Goal: Transaction & Acquisition: Book appointment/travel/reservation

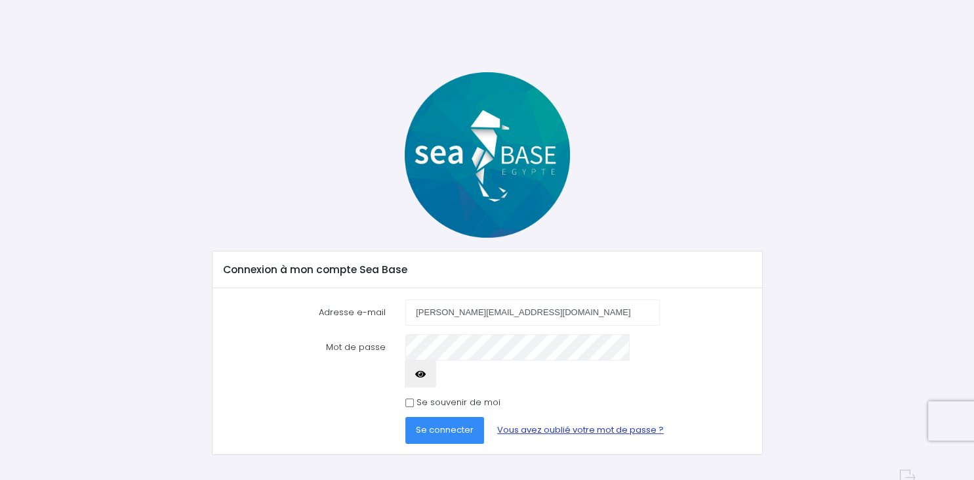
type input "[PERSON_NAME][EMAIL_ADDRESS][DOMAIN_NAME]"
click at [537, 417] on link "Vous avez oublié votre mot de passe ?" at bounding box center [581, 430] width 188 height 26
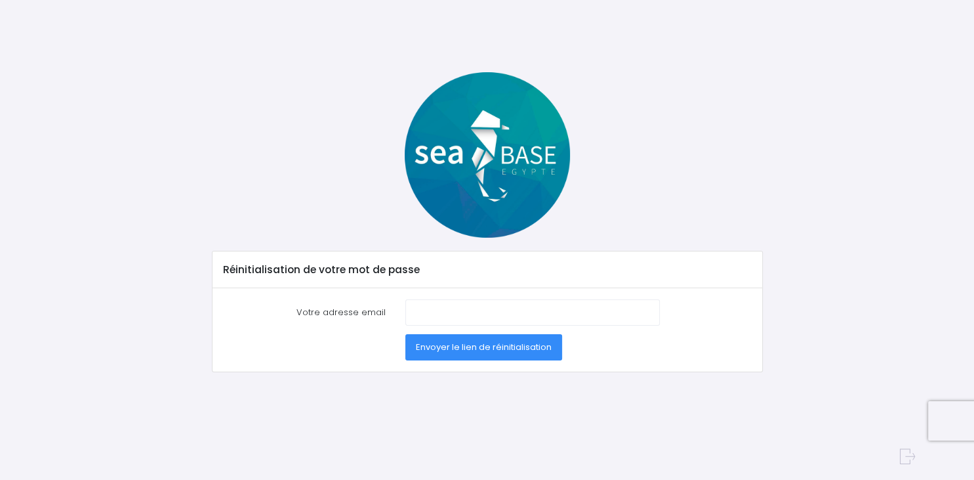
click at [501, 348] on span "Envoyer le lien de réinitialisation" at bounding box center [484, 346] width 136 height 12
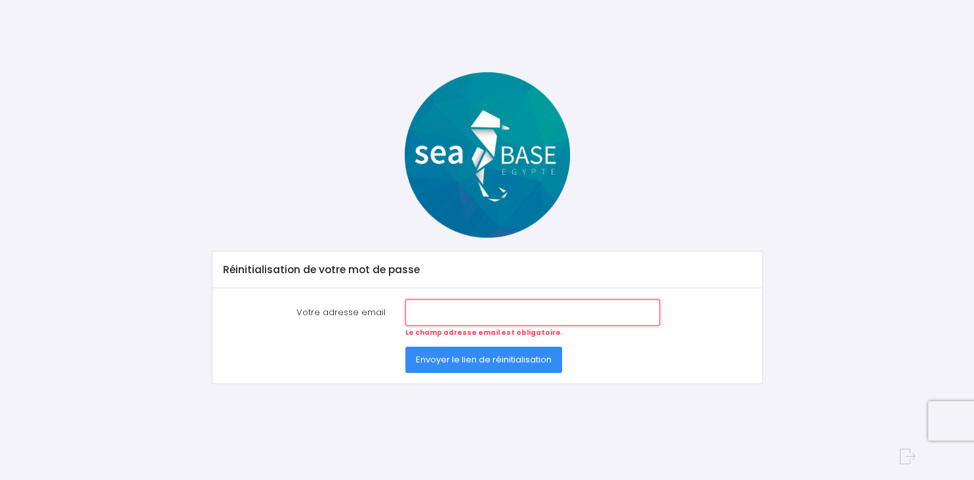
click at [472, 306] on input "Votre adresse email" at bounding box center [532, 312] width 255 height 26
type input "l.dosne@laposte.net"
click at [479, 361] on span "Envoyer le lien de réinitialisation" at bounding box center [484, 359] width 136 height 12
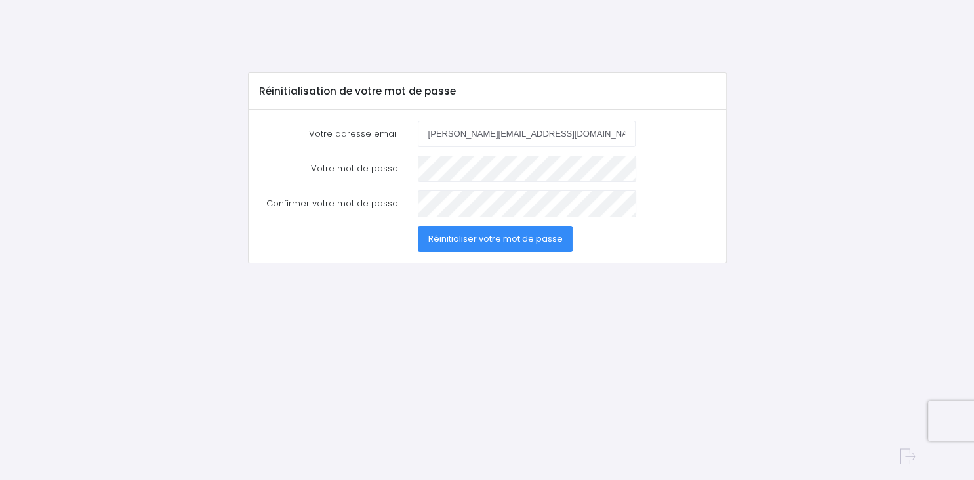
type input "[PERSON_NAME][EMAIL_ADDRESS][DOMAIN_NAME]"
click at [464, 238] on span "Réinitialiser votre mot de passe" at bounding box center [495, 238] width 134 height 12
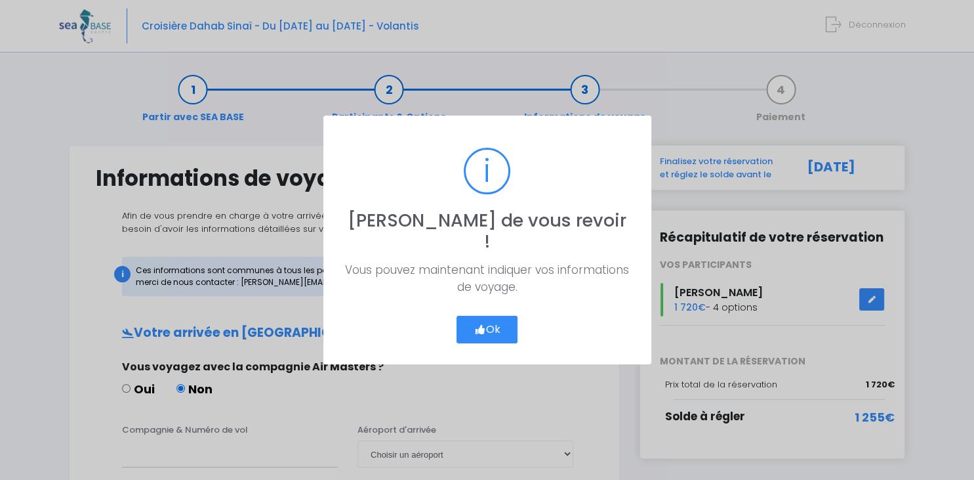
click at [457, 329] on button "Ok" at bounding box center [488, 330] width 62 height 28
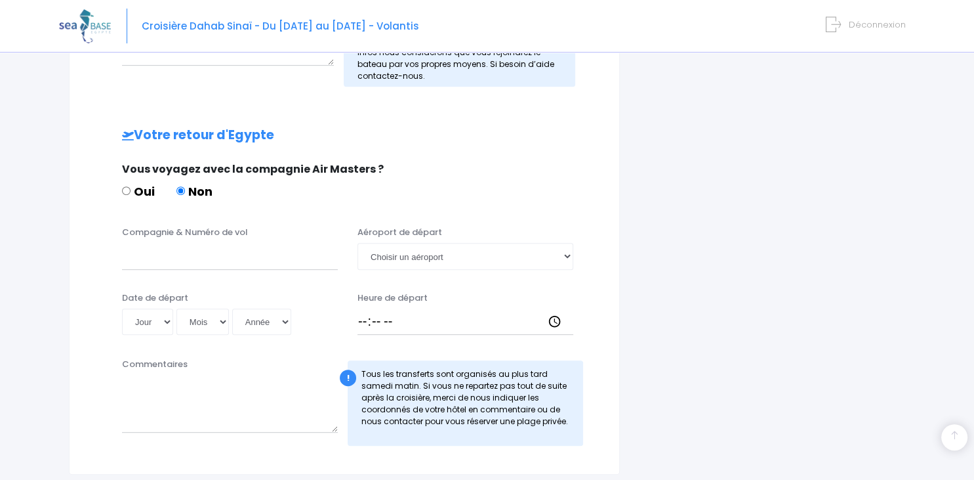
scroll to position [672, 0]
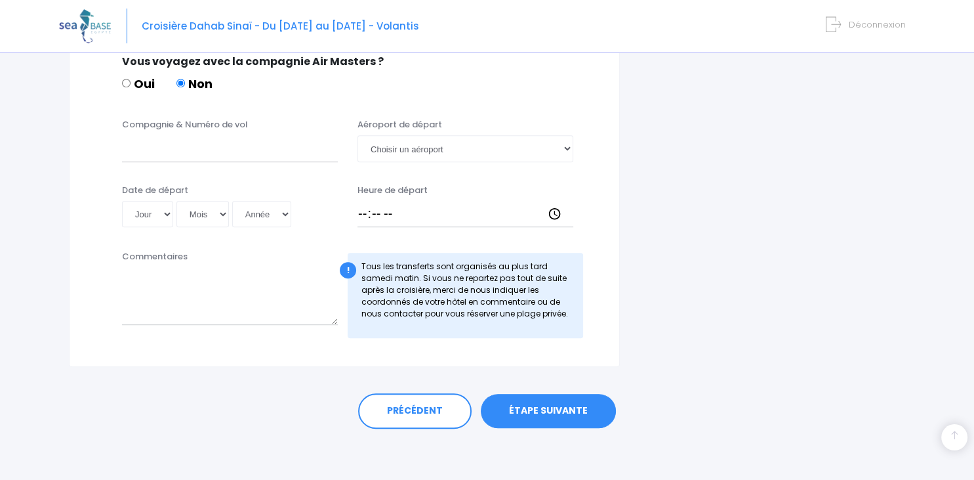
click at [531, 415] on link "ÉTAPE SUIVANTE" at bounding box center [548, 411] width 135 height 34
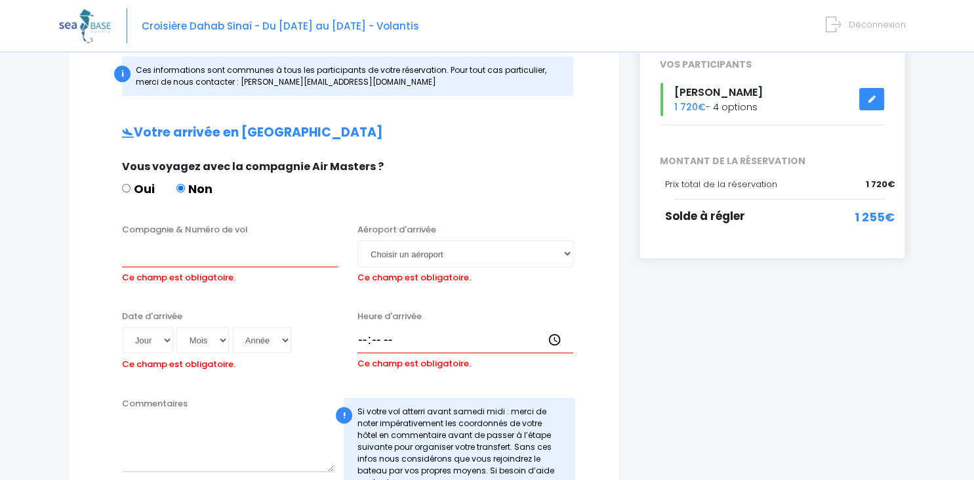
scroll to position [171, 0]
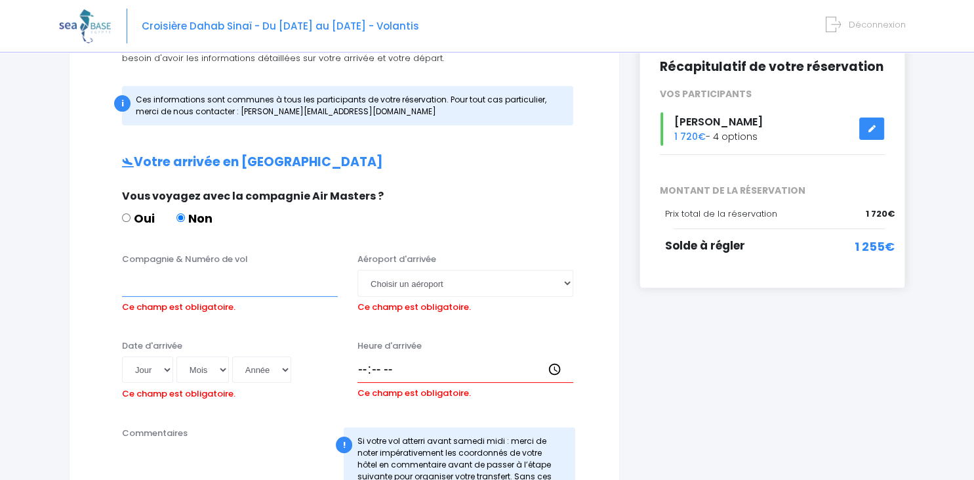
click at [223, 285] on input "Compagnie & Numéro de vol" at bounding box center [230, 283] width 216 height 26
type input "transavia"
click at [358, 270] on select "Choisir un aéroport Hurghada Marsa Alam" at bounding box center [466, 283] width 216 height 26
select select "Hurghada"
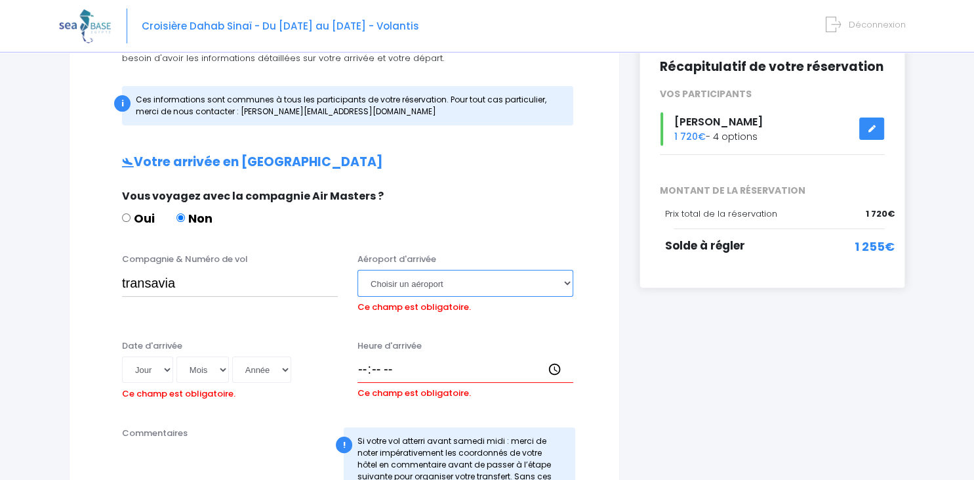
click option "Hurghada" at bounding box center [0, 0] width 0 height 0
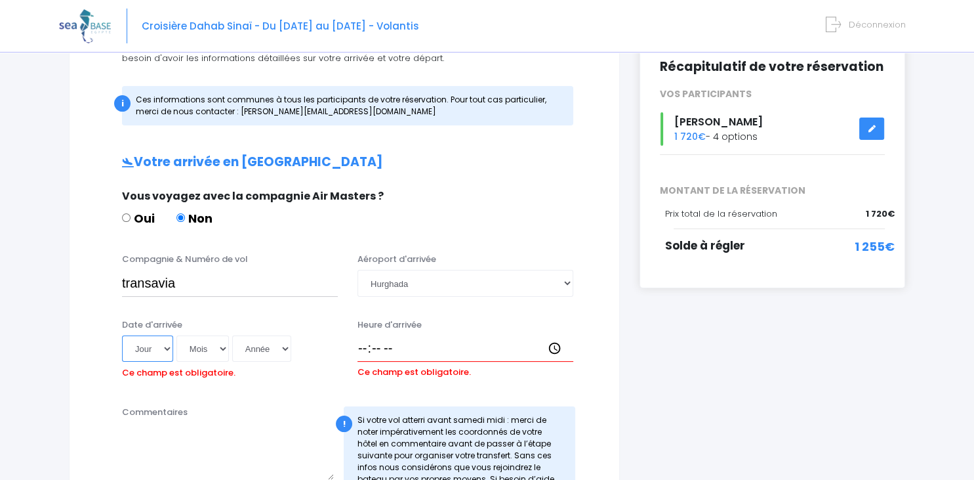
click at [122, 335] on select "Jour 01 02 03 04 05 06 07 08 09 10 11 12 13 14 15 16 17 18 19 20 21 22 23 24 25…" at bounding box center [147, 348] width 51 height 26
select select "11"
click option "11" at bounding box center [0, 0] width 0 height 0
click at [176, 335] on select "Mois 01 02 03 04 05 06 07 08 09 10 11 12" at bounding box center [202, 348] width 52 height 26
select select "10"
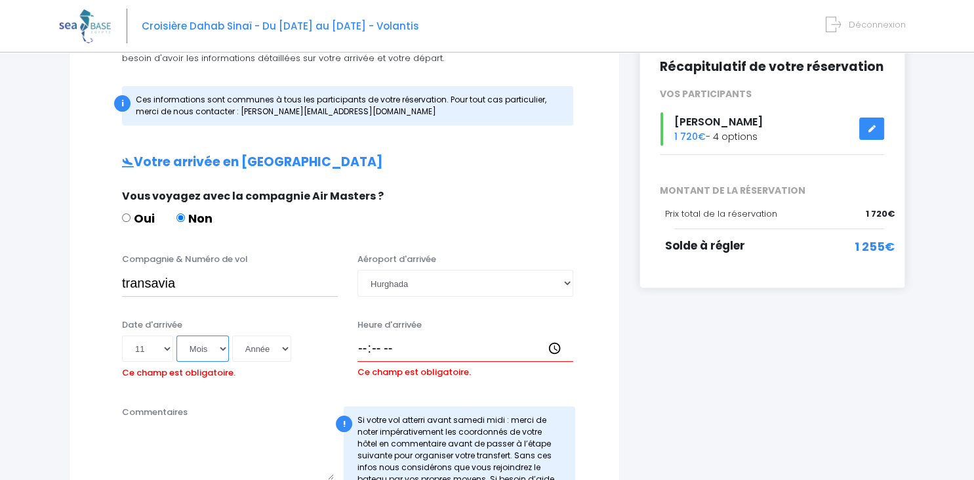
click option "10" at bounding box center [0, 0] width 0 height 0
click at [232, 335] on select "Année 2045 2044 2043 2042 2041 2040 2039 2038 2037 2036 2035 2034 2033 2032 203…" at bounding box center [261, 348] width 59 height 26
select select "2025"
click option "2025" at bounding box center [0, 0] width 0 height 0
type input "2025-10-11"
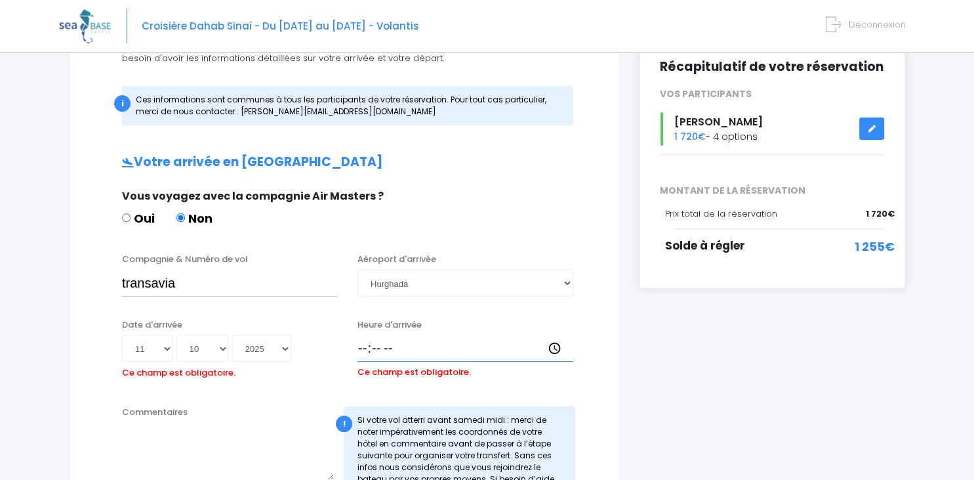
click at [370, 350] on input "Heure d'arrivée" at bounding box center [466, 348] width 216 height 26
type input "16:15"
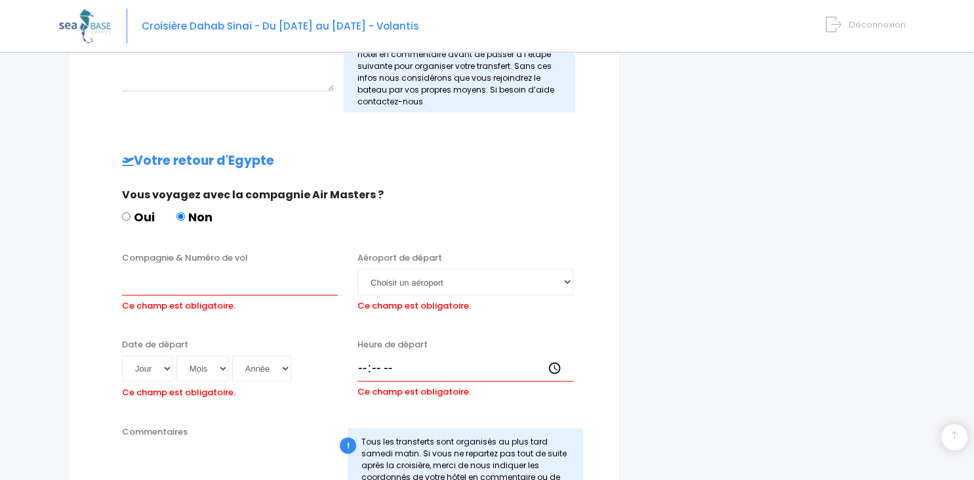
scroll to position [586, 0]
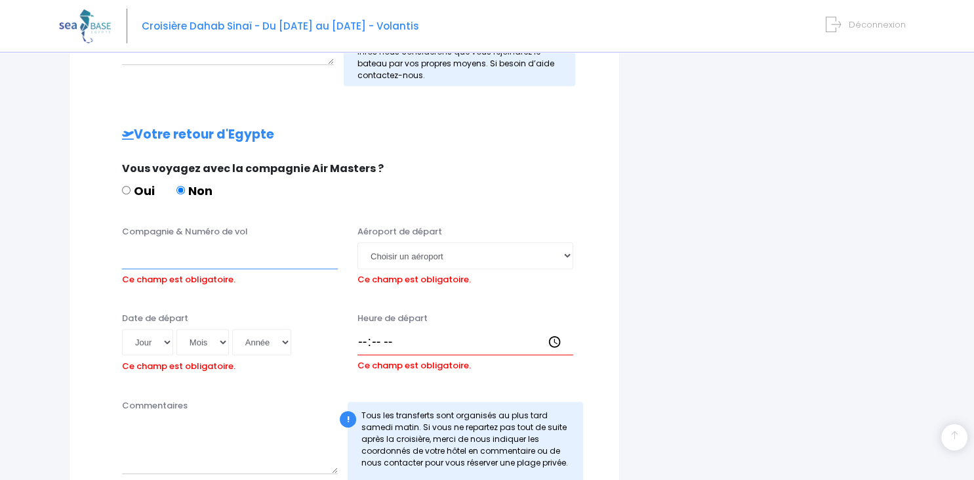
click at [260, 255] on input "Compagnie & Numéro de vol" at bounding box center [230, 255] width 216 height 26
type input "transavia"
click at [122, 329] on select "Jour 01 02 03 04 05 06 07 08 09 10 11 12 13 14 15 16 17 18 19 20 21 22 23 24 25…" at bounding box center [147, 342] width 51 height 26
select select "19"
click option "19" at bounding box center [0, 0] width 0 height 0
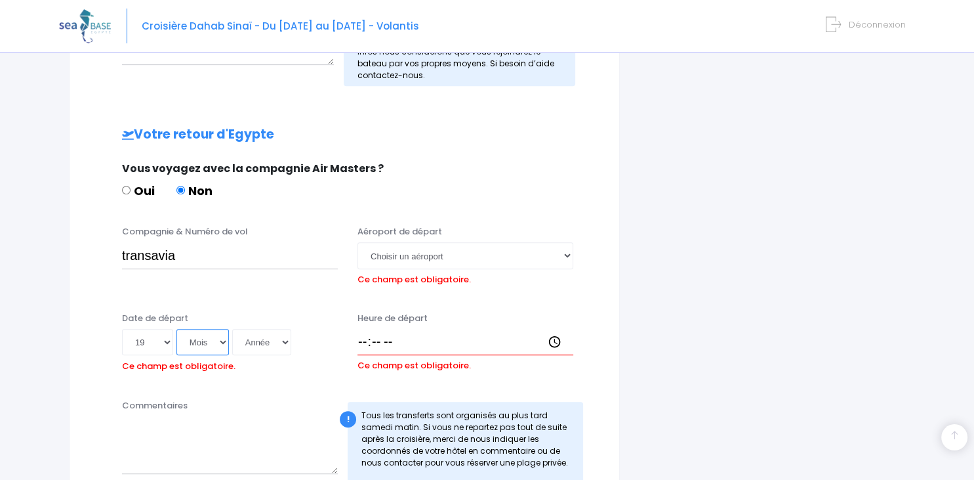
click at [176, 329] on select "Mois 01 02 03 04 05 06 07 08 09 10 11 12" at bounding box center [202, 342] width 52 height 26
select select "10"
click option "10" at bounding box center [0, 0] width 0 height 0
click at [232, 329] on select "Année 2045 2044 2043 2042 2041 2040 2039 2038 2037 2036 2035 2034 2033 2032 203…" at bounding box center [261, 342] width 59 height 26
select select "2025"
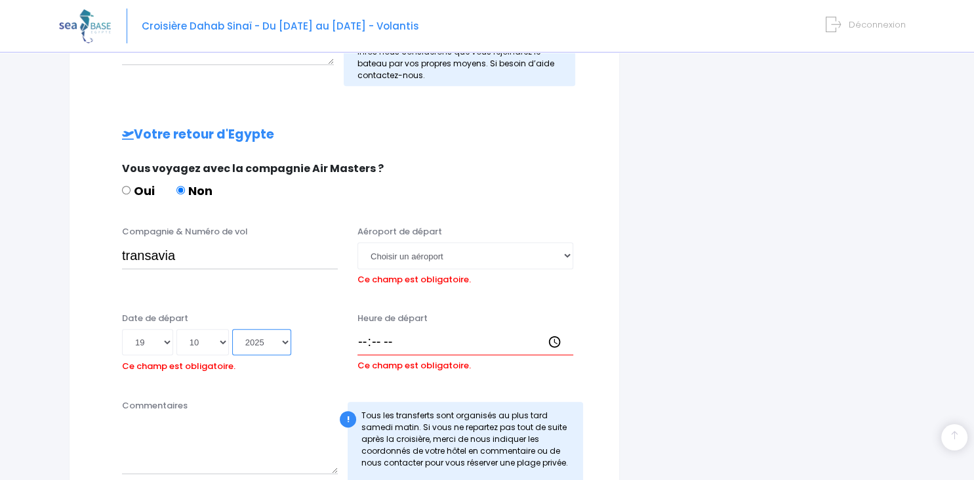
click option "2025" at bounding box center [0, 0] width 0 height 0
type input "2025-10-19"
click at [358, 242] on select "Choisir un aéroport Hurghada Marsa Alam" at bounding box center [466, 255] width 216 height 26
select select "Hurghada"
click option "Hurghada" at bounding box center [0, 0] width 0 height 0
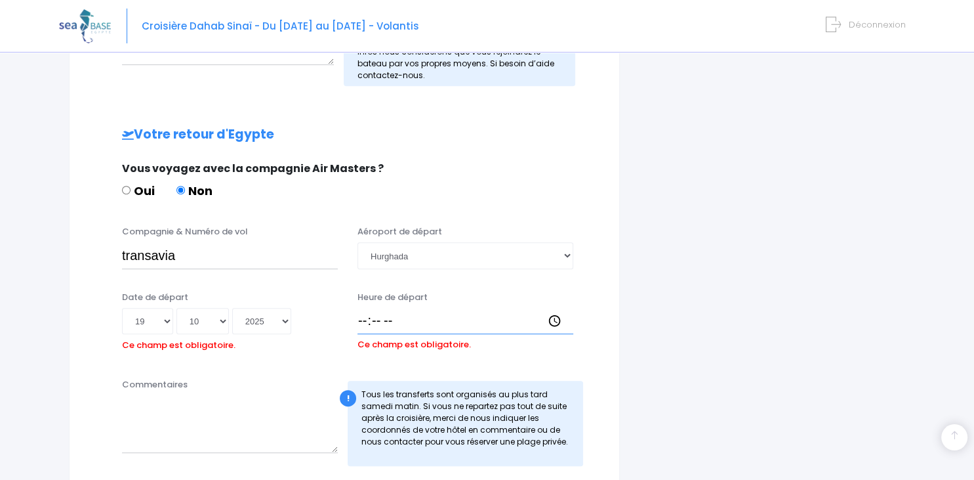
click at [449, 321] on input "Heure de départ" at bounding box center [466, 321] width 216 height 26
type input "16:10"
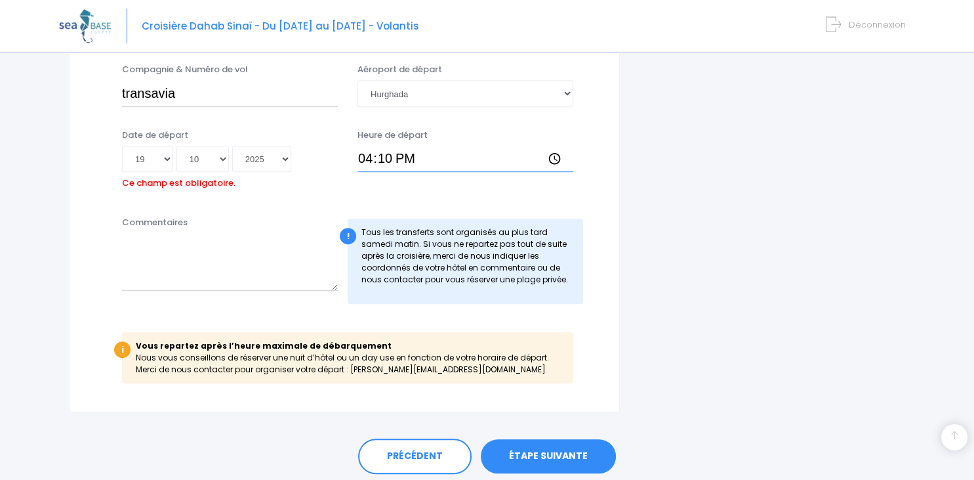
scroll to position [792, 0]
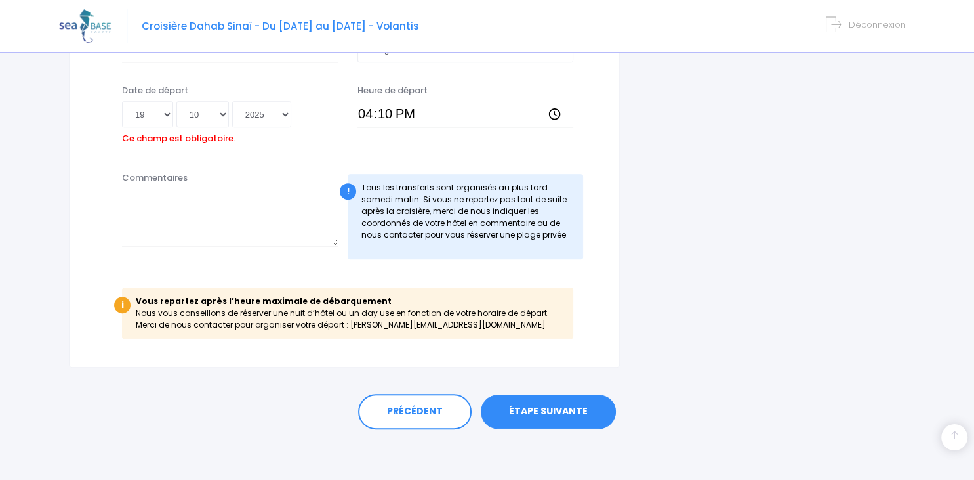
click at [560, 407] on link "ÉTAPE SUIVANTE" at bounding box center [548, 411] width 135 height 34
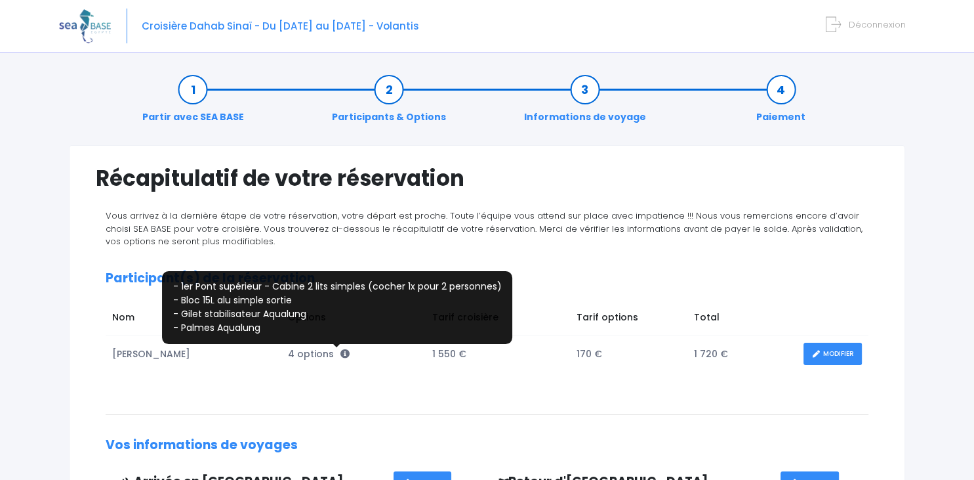
click at [340, 350] on icon at bounding box center [344, 353] width 9 height 9
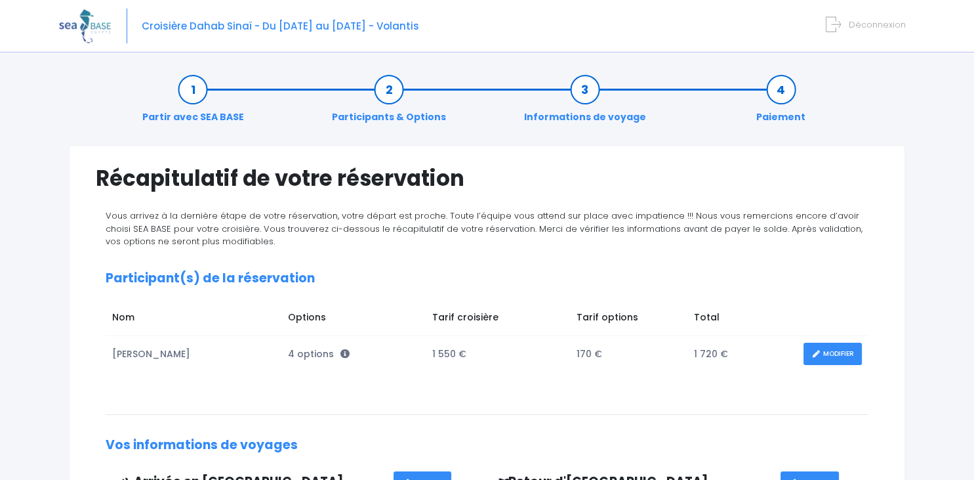
click at [836, 355] on link "MODIFIER" at bounding box center [833, 353] width 58 height 23
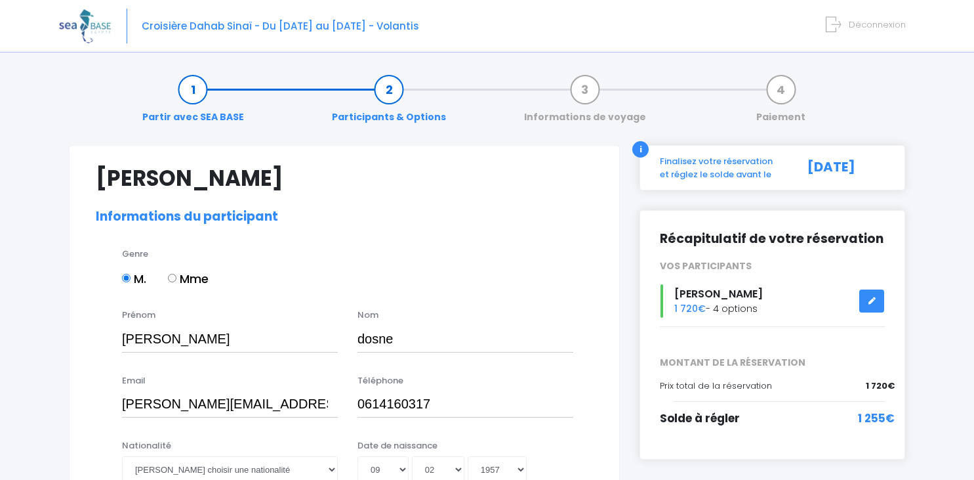
select select "N2"
select select "44/45"
select select "L"
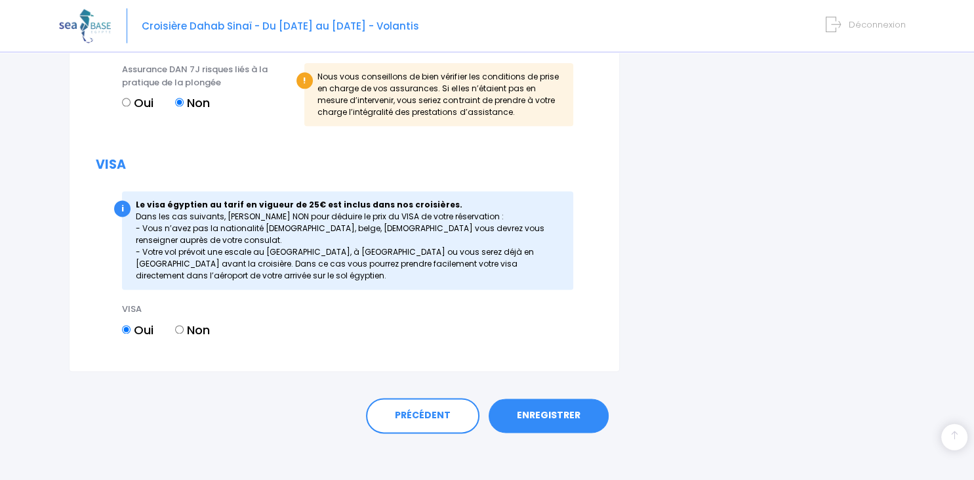
scroll to position [1671, 0]
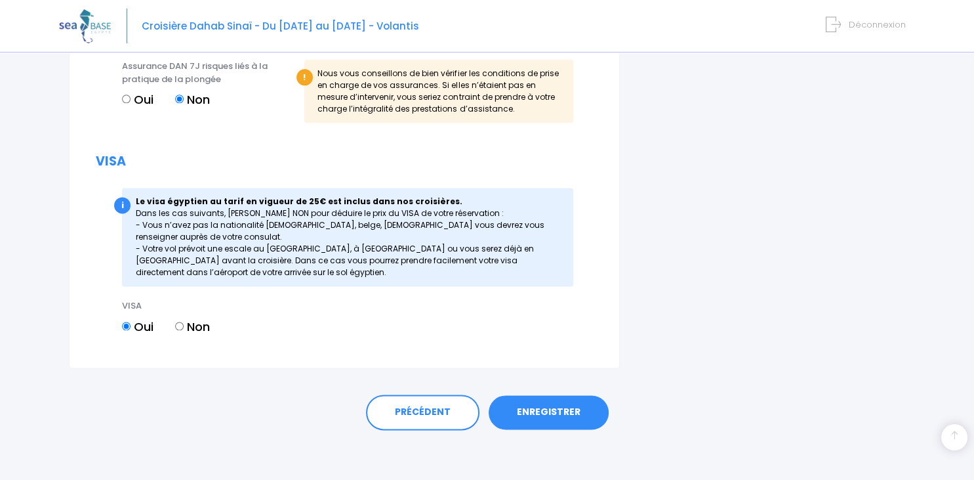
click at [534, 411] on link "ENREGISTRER" at bounding box center [549, 412] width 120 height 34
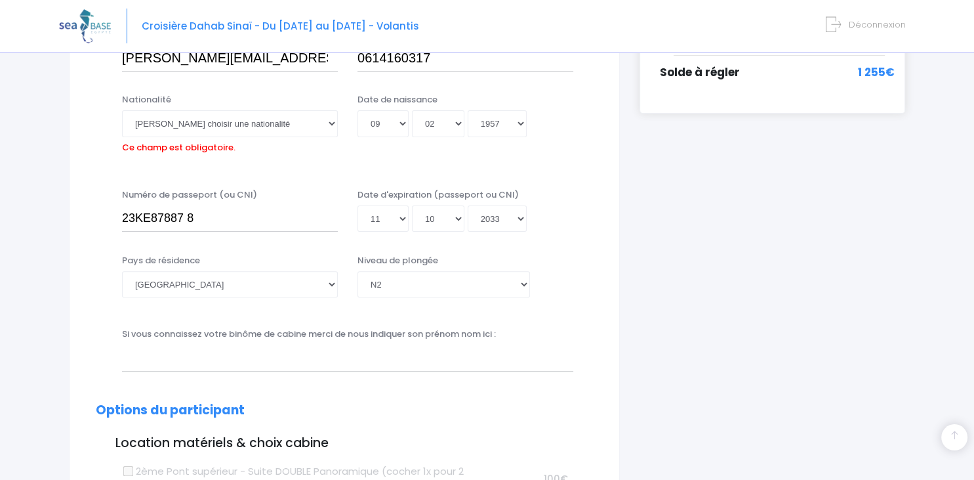
scroll to position [325, 0]
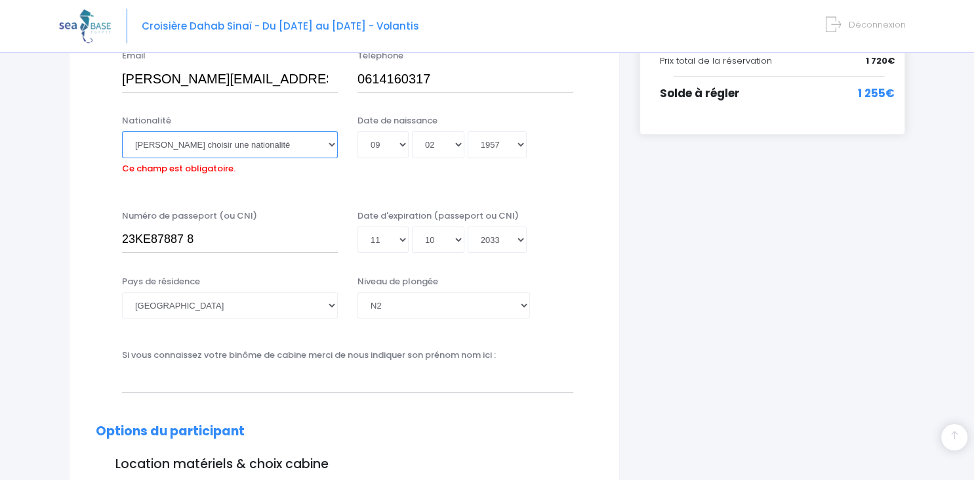
click at [122, 131] on select "Veuillez choisir une nationalité Afghane Albanaise Algerienne Allemande America…" at bounding box center [230, 144] width 216 height 26
select select "Française"
click option "Française" at bounding box center [0, 0] width 0 height 0
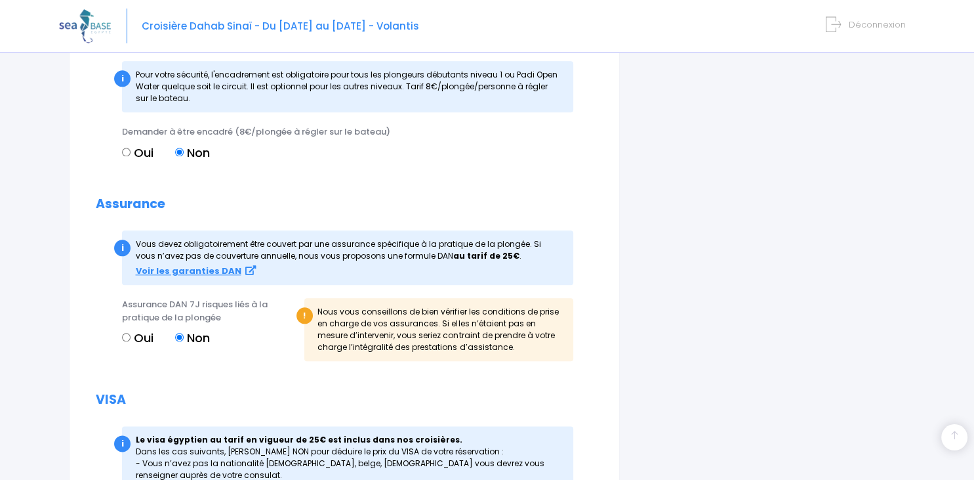
scroll to position [1671, 0]
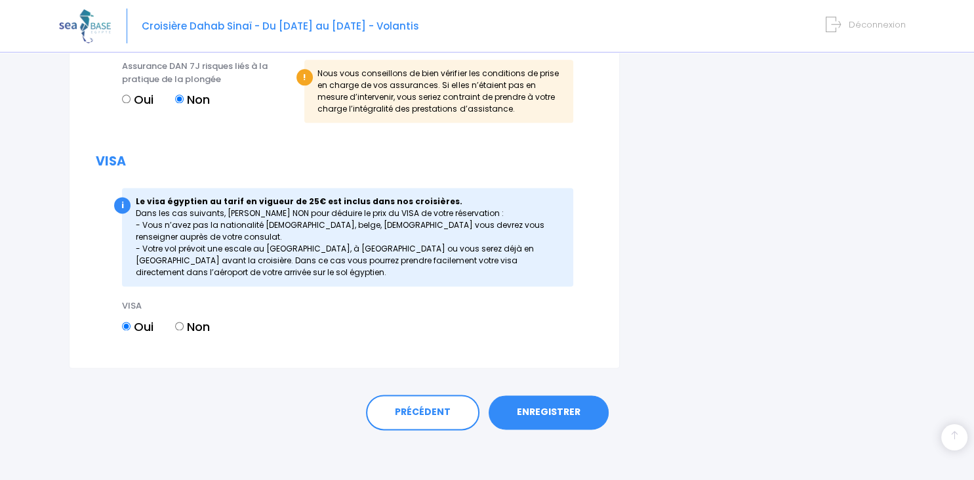
click at [539, 409] on link "ENREGISTRER" at bounding box center [549, 412] width 120 height 34
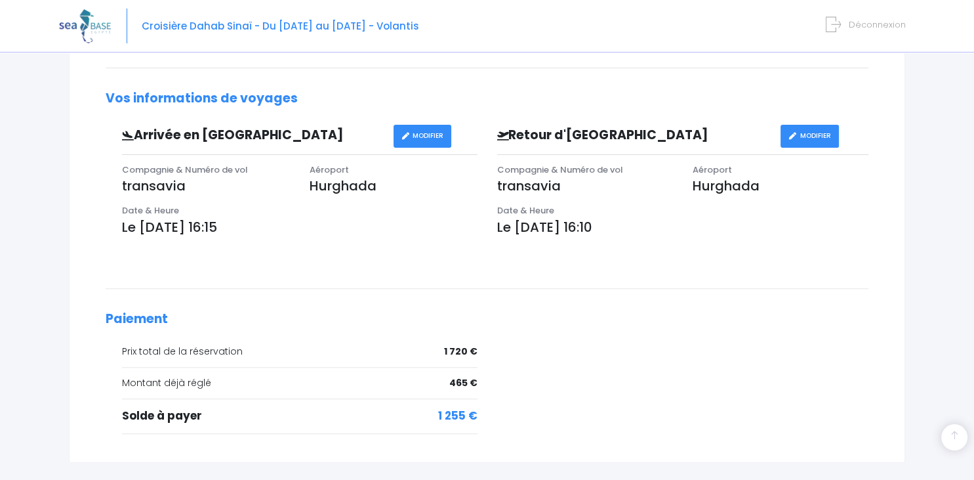
scroll to position [441, 0]
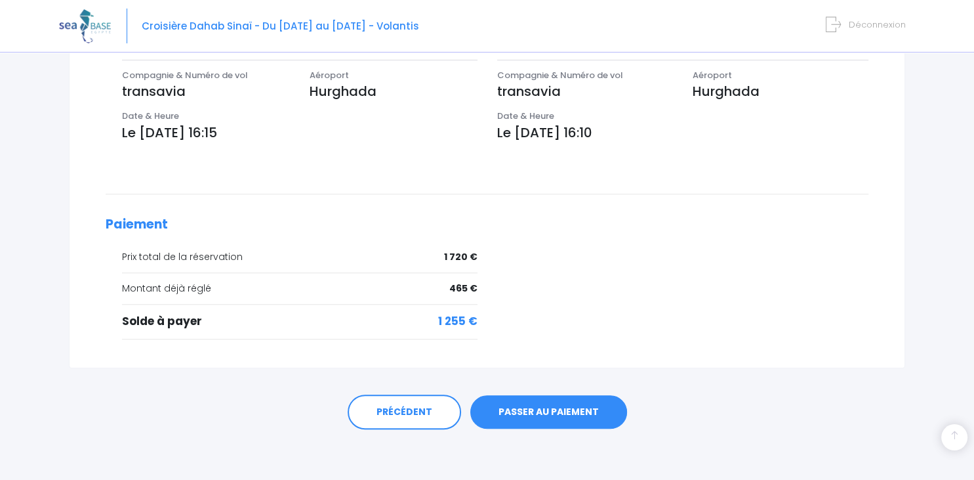
click at [564, 412] on link "PASSER AU PAIEMENT" at bounding box center [548, 412] width 157 height 34
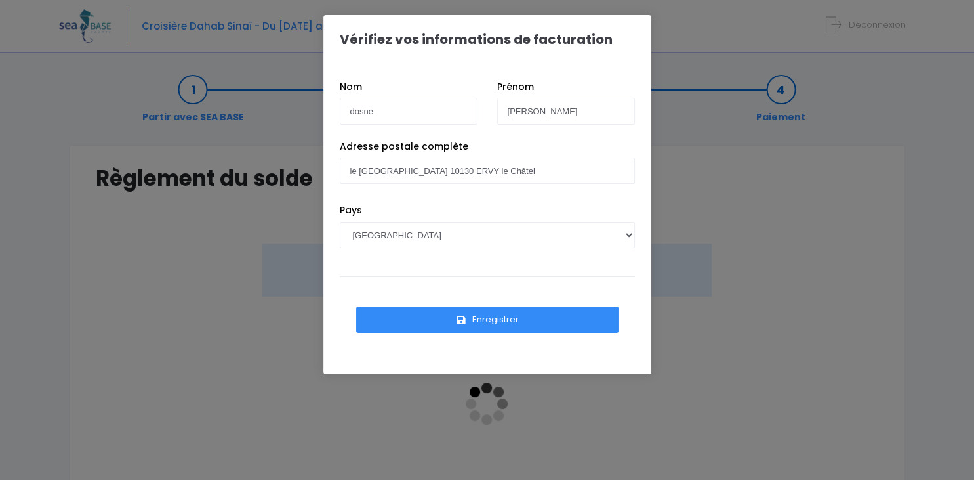
click at [480, 324] on button "Enregistrer" at bounding box center [487, 319] width 262 height 26
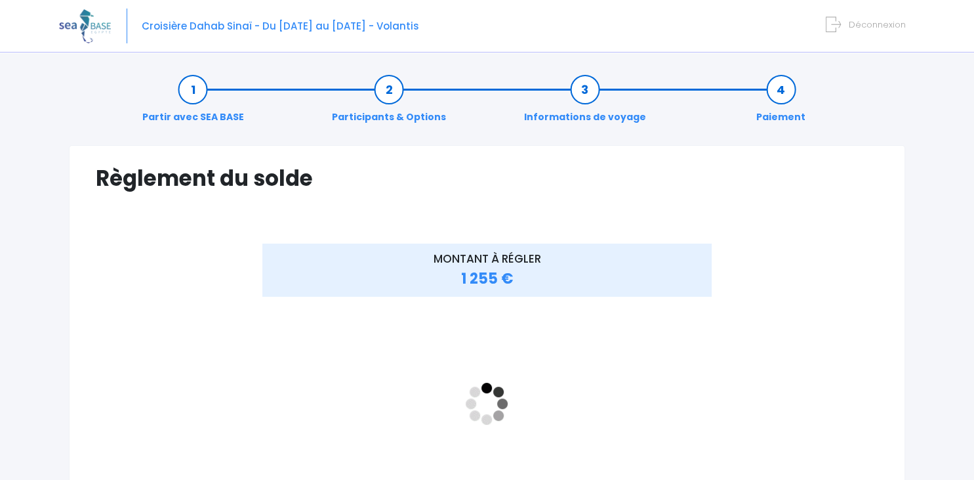
click at [606, 359] on iframe "<!-- //required -->" at bounding box center [486, 403] width 449 height 197
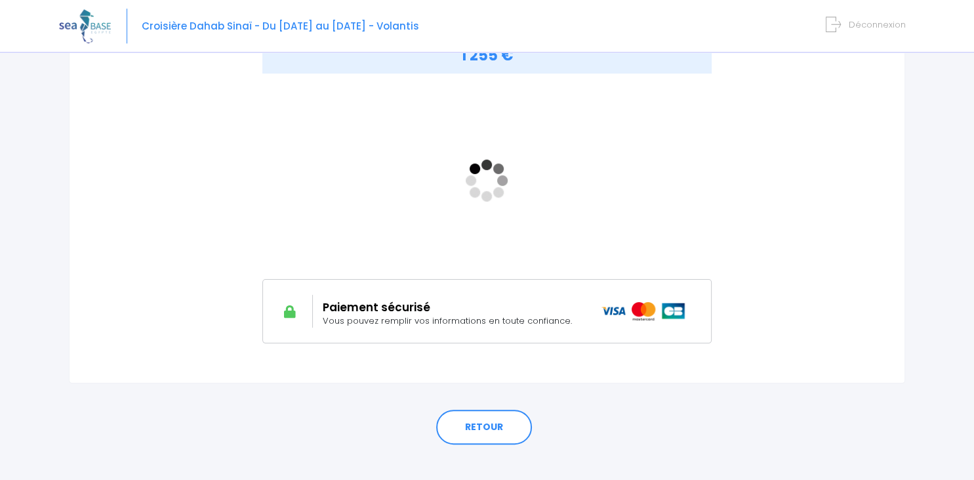
scroll to position [239, 0]
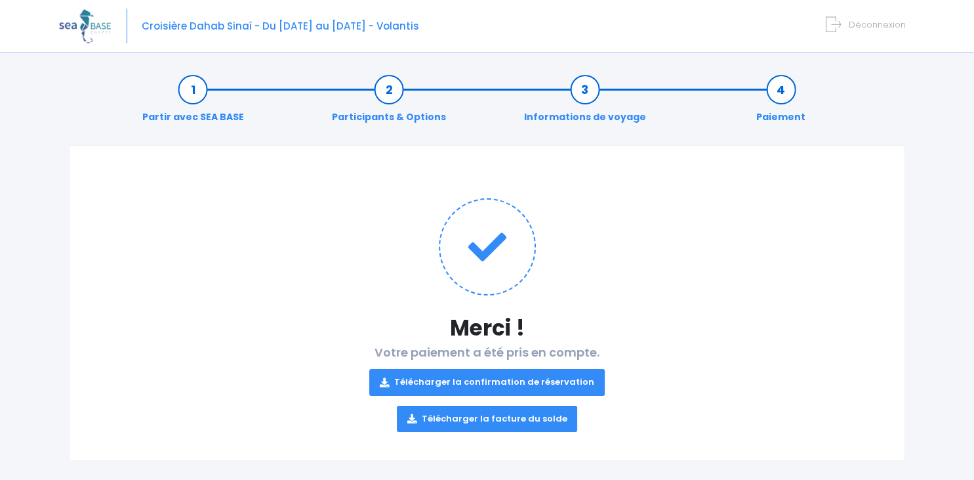
click at [515, 382] on link "Télécharger la confirmation de réservation" at bounding box center [487, 382] width 236 height 26
click at [542, 413] on link "Télécharger la facture du solde" at bounding box center [487, 418] width 181 height 26
